Goal: Task Accomplishment & Management: Manage account settings

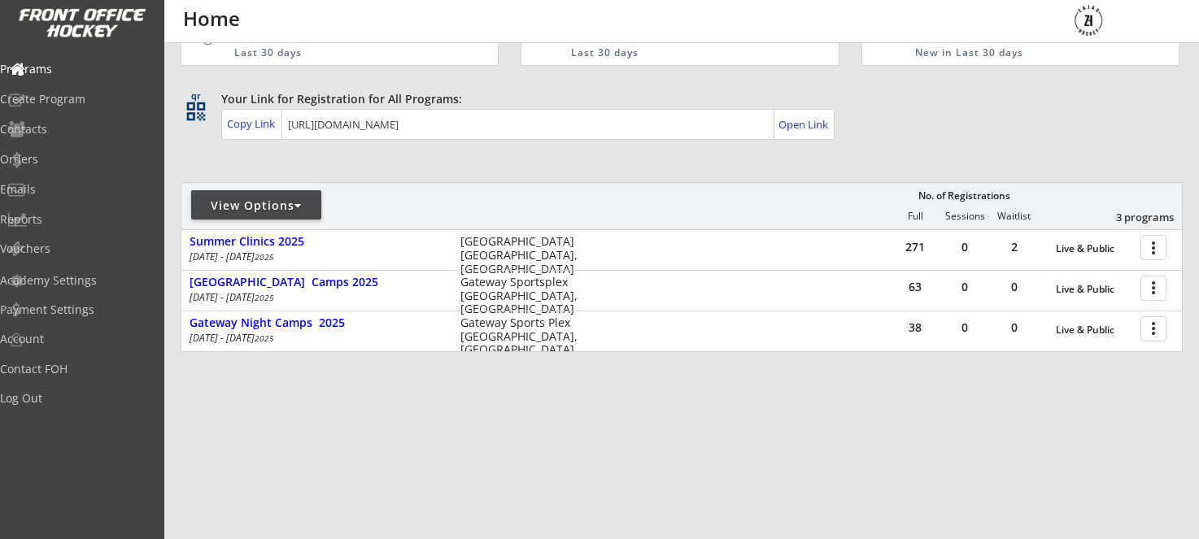
scroll to position [63, 0]
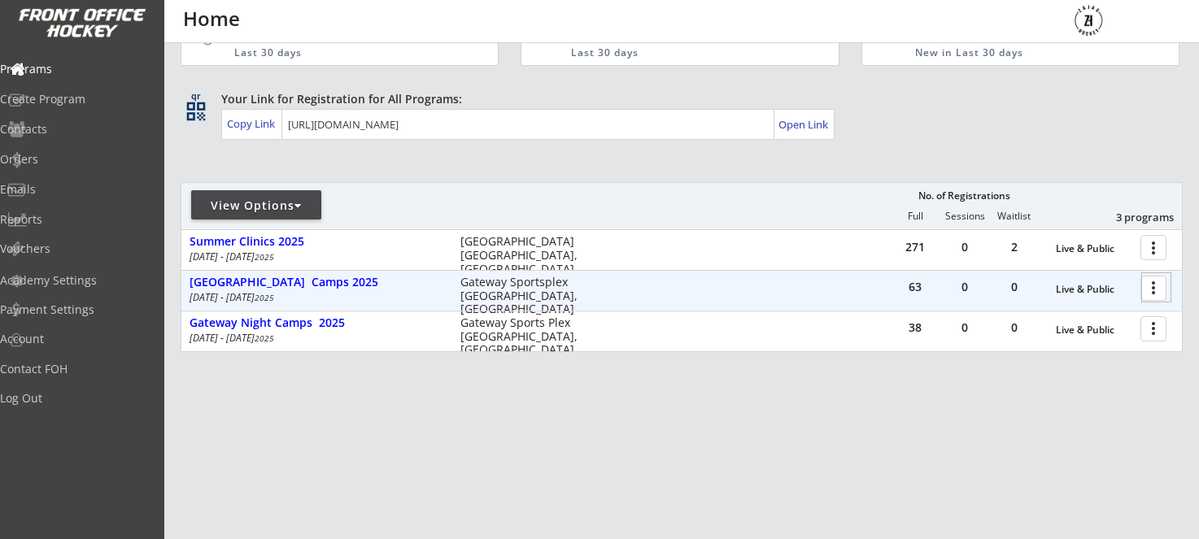
click at [1148, 290] on div at bounding box center [1156, 287] width 28 height 28
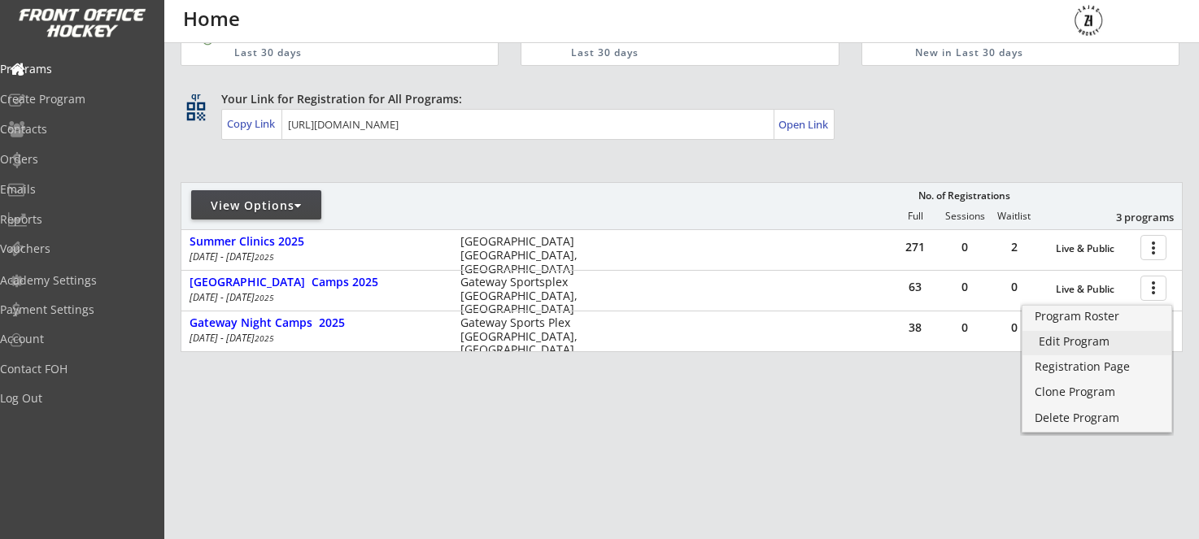
click at [1066, 347] on div "Edit Program" at bounding box center [1097, 341] width 116 height 11
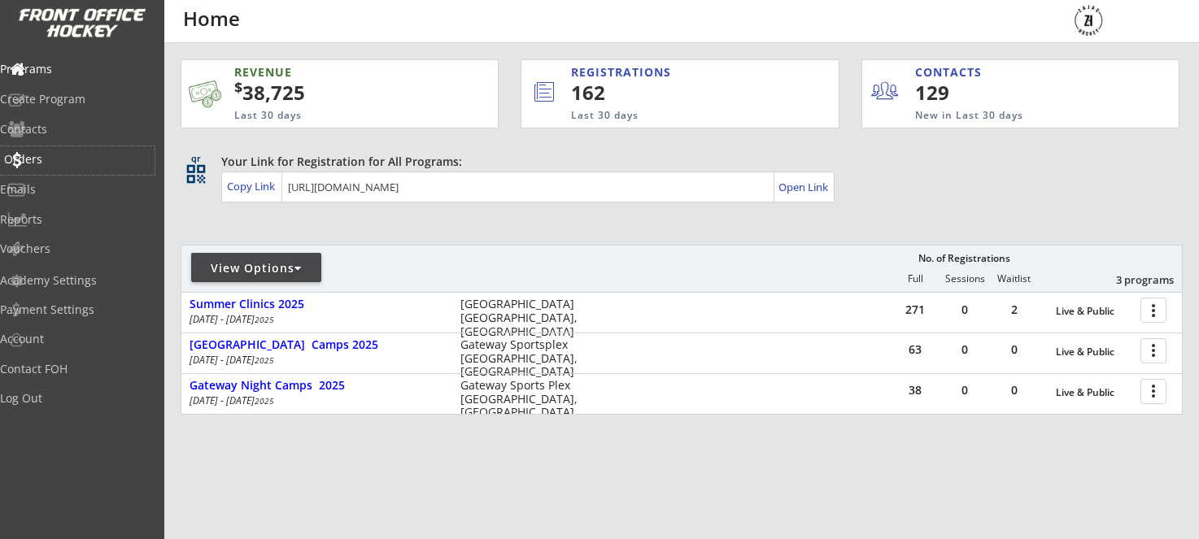
click at [62, 162] on div "Orders" at bounding box center [77, 159] width 146 height 11
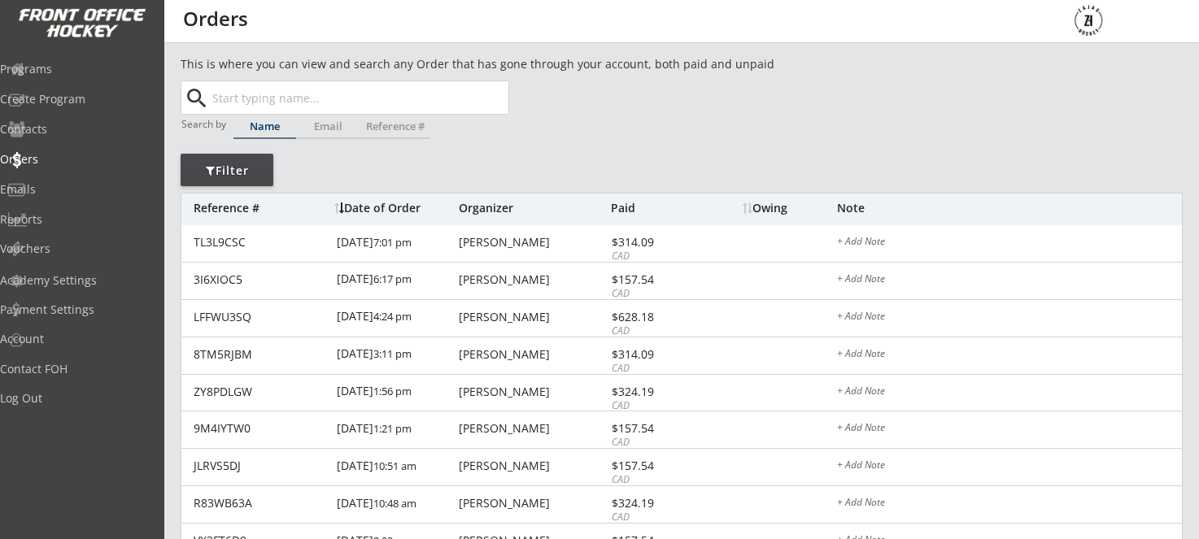
click at [261, 106] on input "text" at bounding box center [358, 97] width 299 height 33
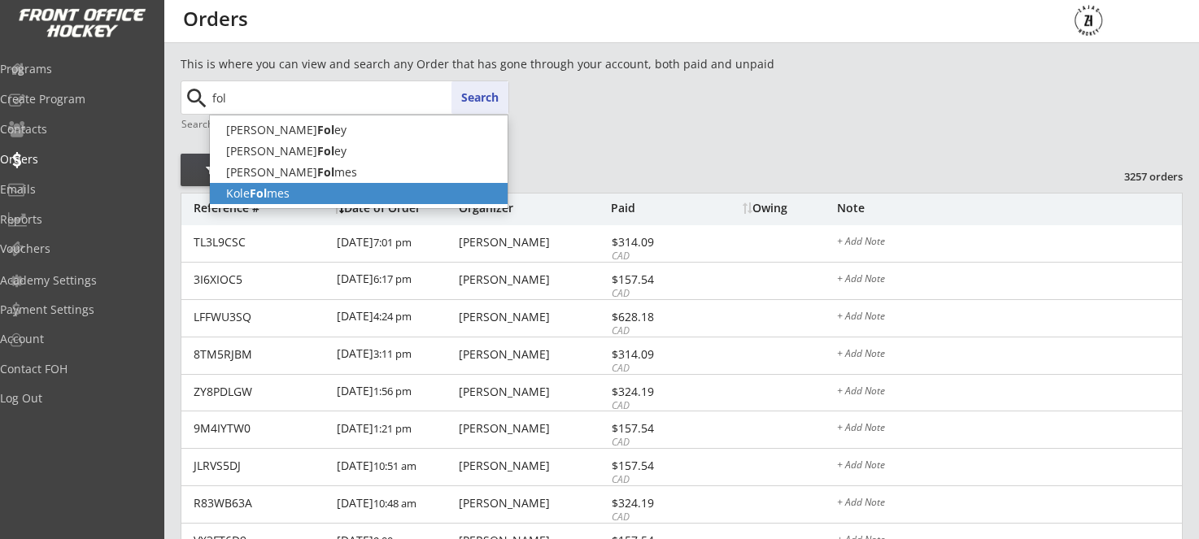
click at [260, 194] on strong "Fol" at bounding box center [258, 192] width 17 height 15
type input "Kole Folmes"
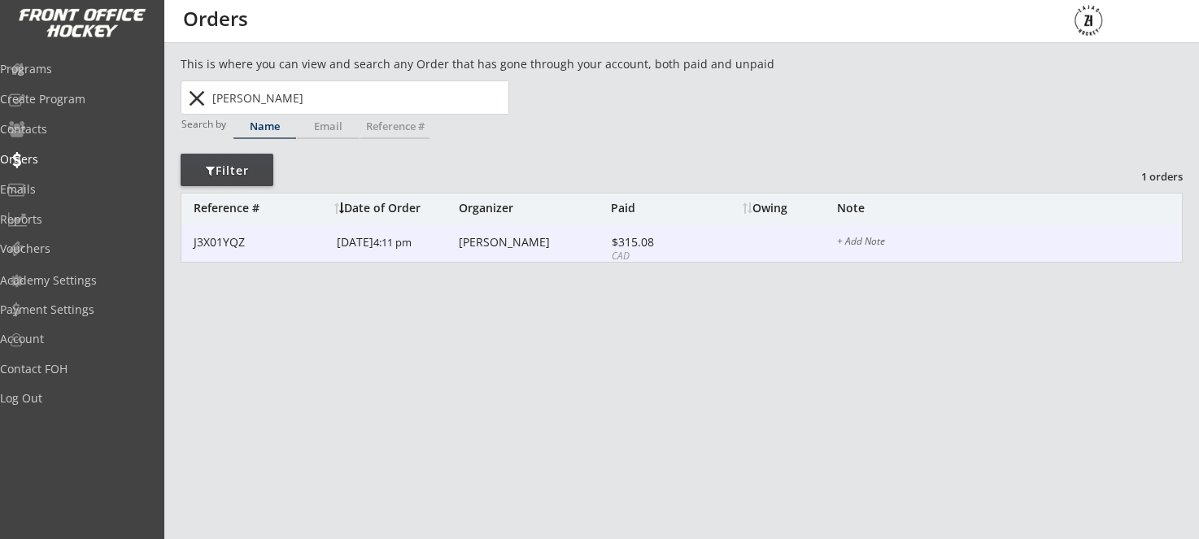
click at [501, 239] on div "Lindsay Folmes" at bounding box center [533, 242] width 148 height 11
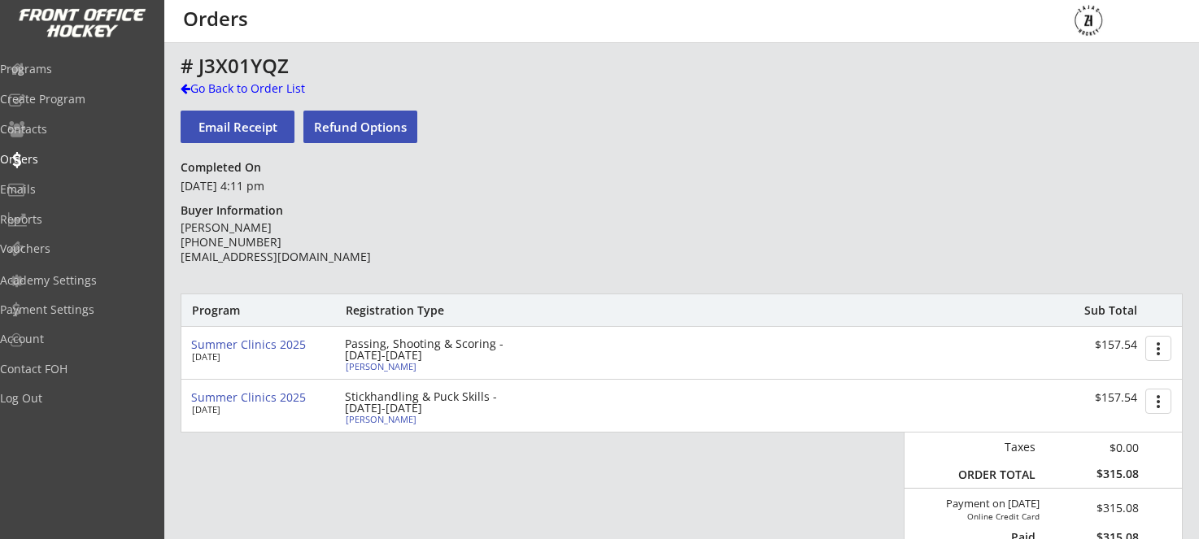
scroll to position [0, 1]
click at [361, 366] on div "Kole Folmes" at bounding box center [436, 366] width 181 height 9
select select ""B""
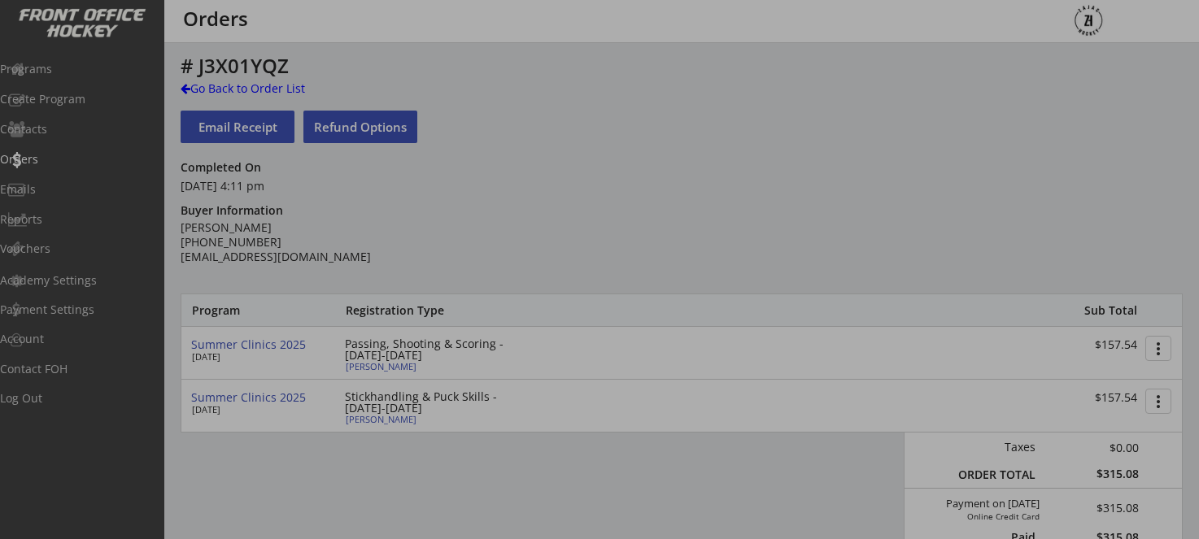
scroll to position [0, 0]
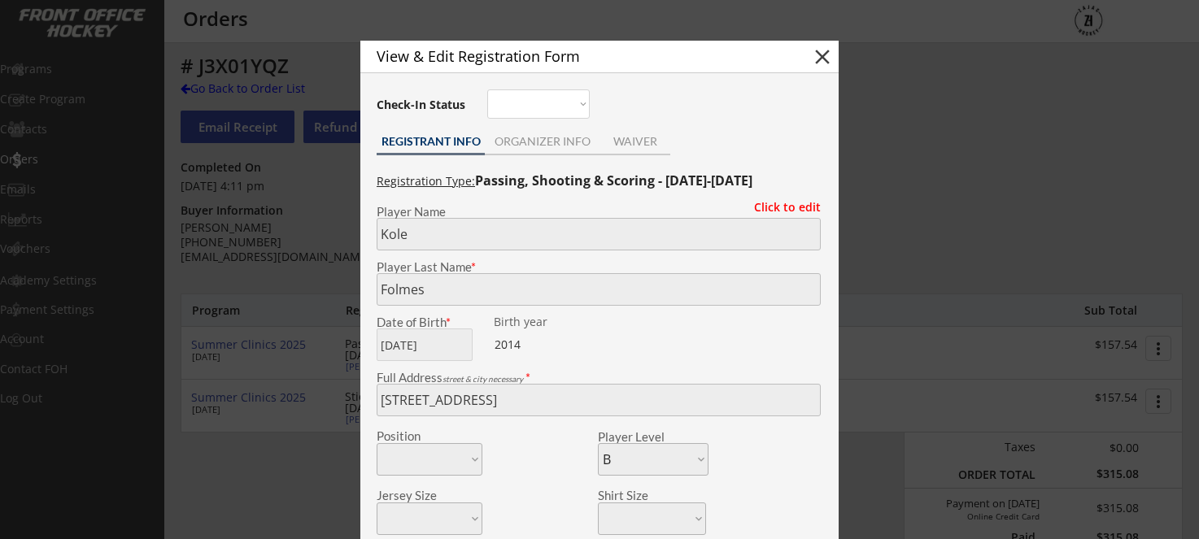
click at [818, 55] on button "close" at bounding box center [822, 57] width 24 height 24
select select ""PLACEHOLDER_1427118222253""
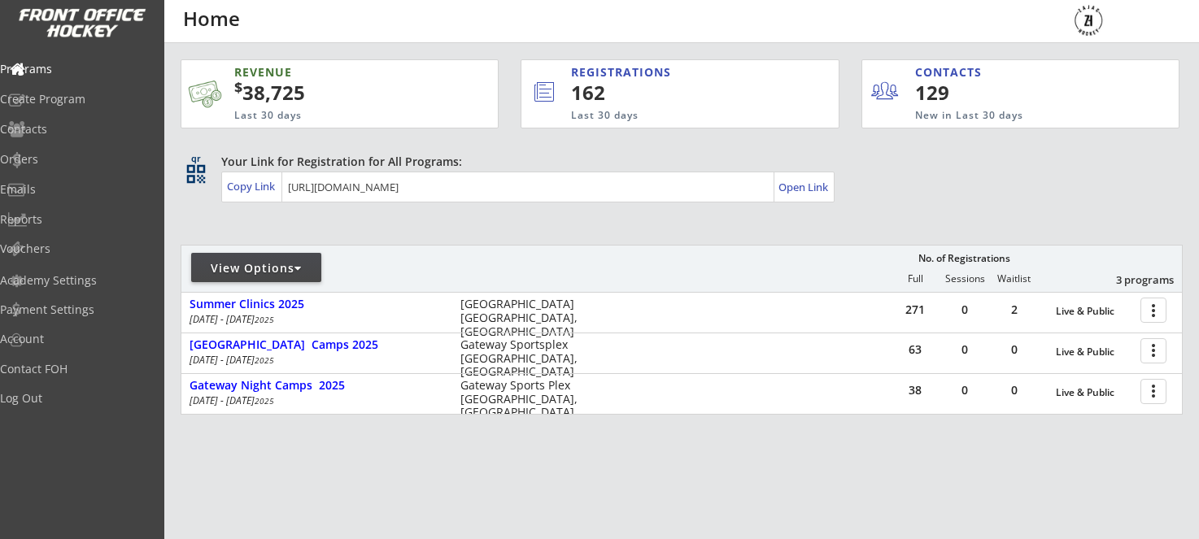
drag, startPoint x: 0, startPoint y: 0, endPoint x: 1125, endPoint y: 47, distance: 1126.0
click at [1120, 61] on div "CONTACTS 129 New in Last 30 days" at bounding box center [1020, 93] width 318 height 69
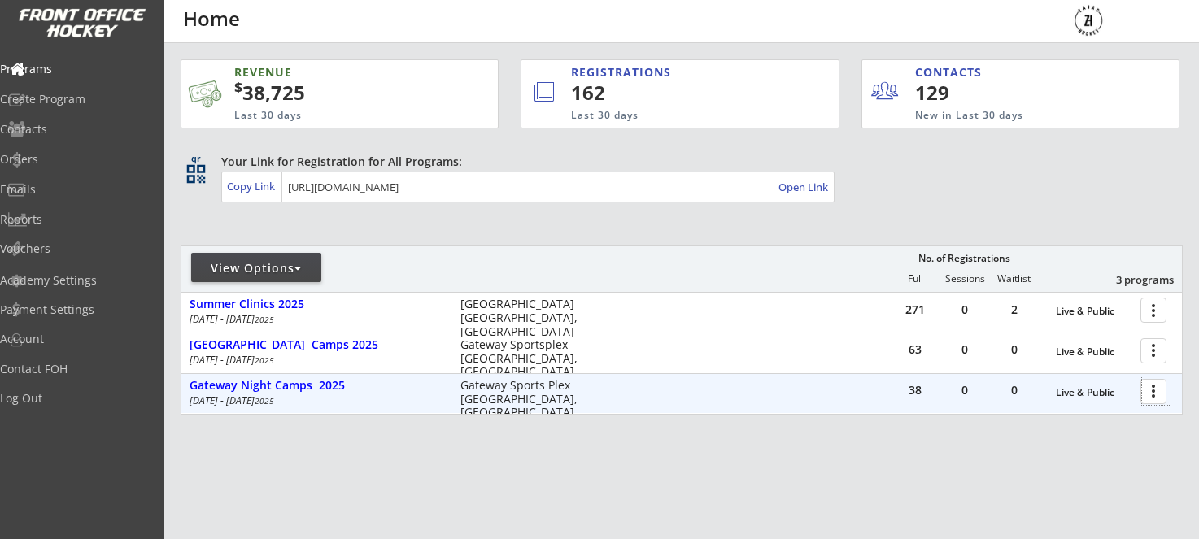
click at [1164, 397] on div at bounding box center [1156, 391] width 28 height 28
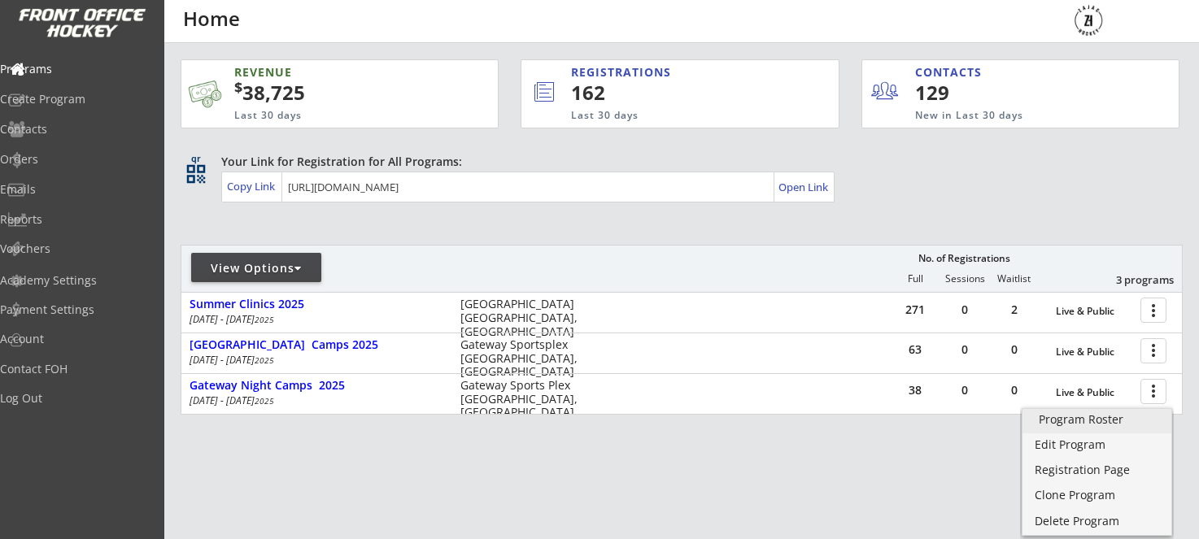
click at [1100, 422] on div "Program Roster" at bounding box center [1097, 419] width 116 height 11
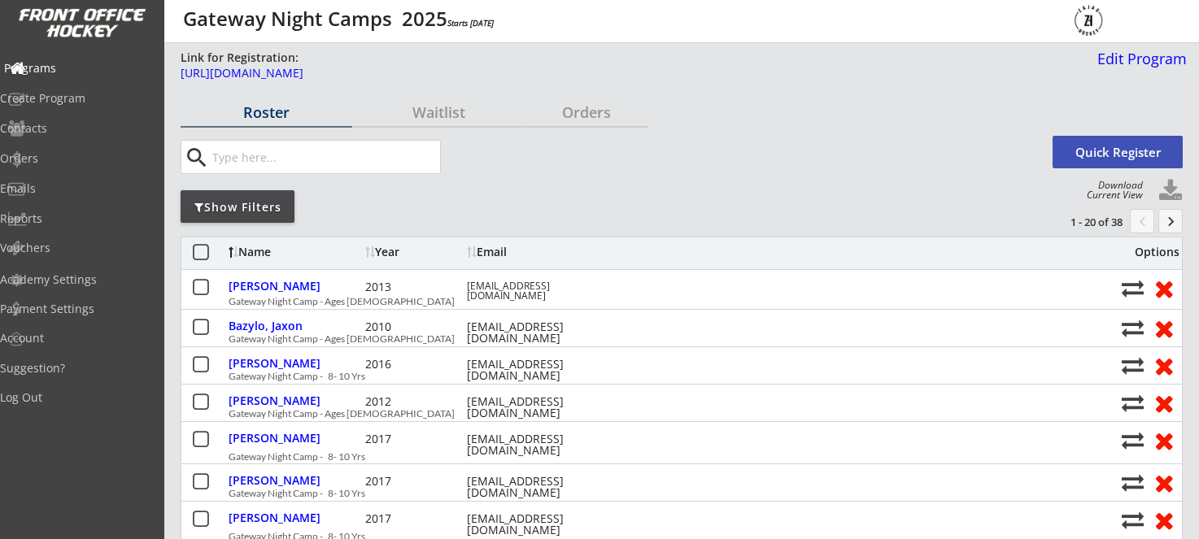
click at [67, 71] on div "Programs" at bounding box center [77, 68] width 146 height 11
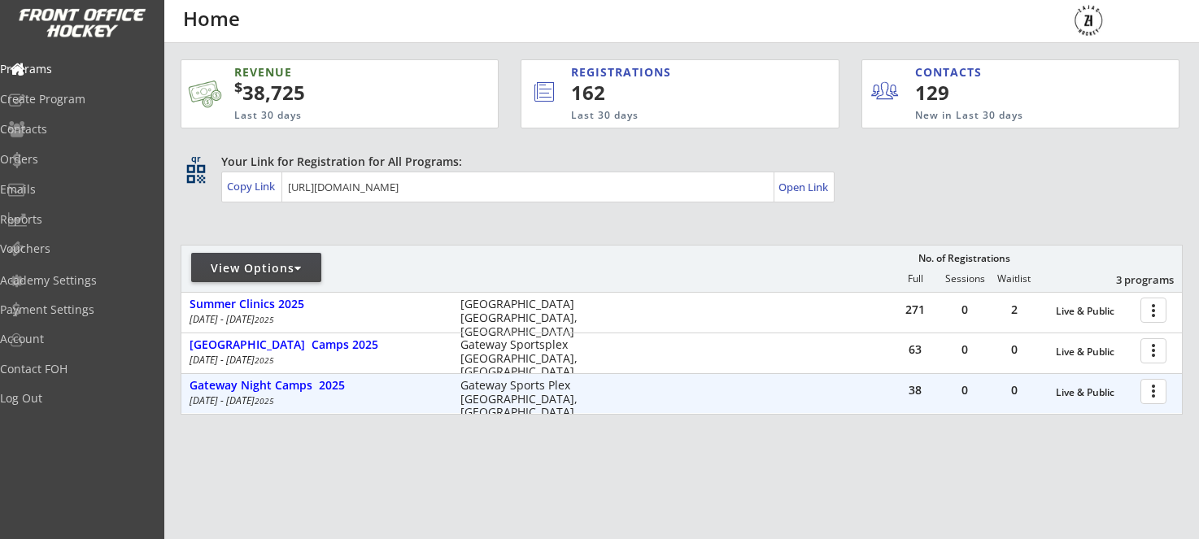
click at [1155, 390] on div at bounding box center [1156, 391] width 28 height 28
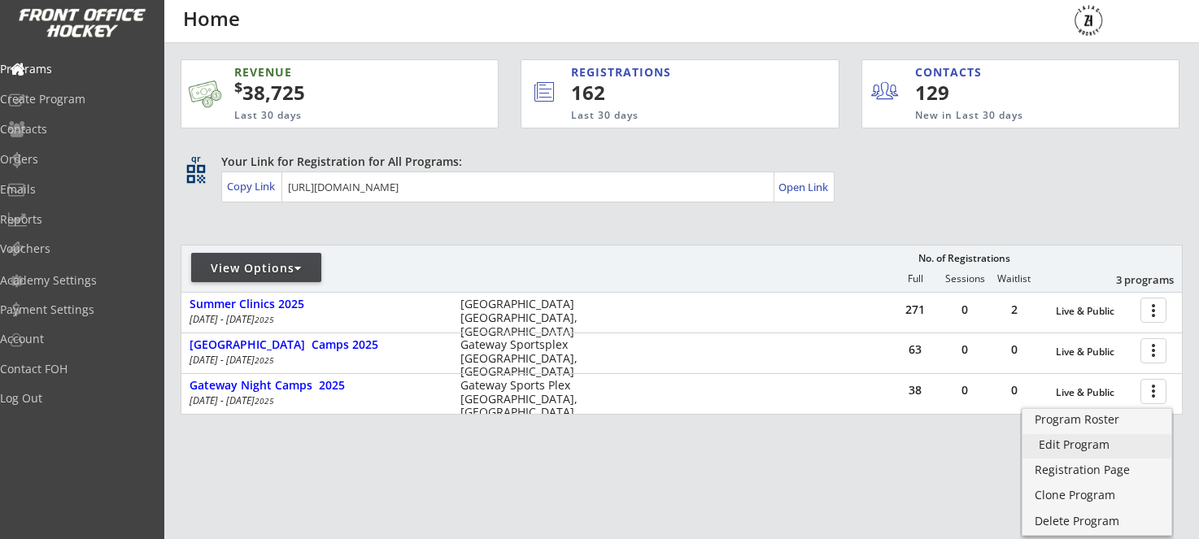
click at [1101, 444] on div "Edit Program" at bounding box center [1097, 444] width 116 height 11
